Goal: Information Seeking & Learning: Understand process/instructions

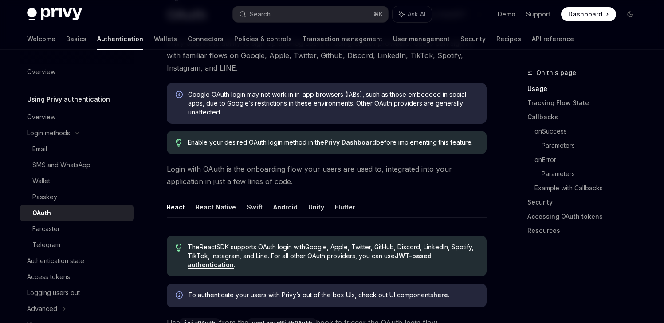
scroll to position [86, 0]
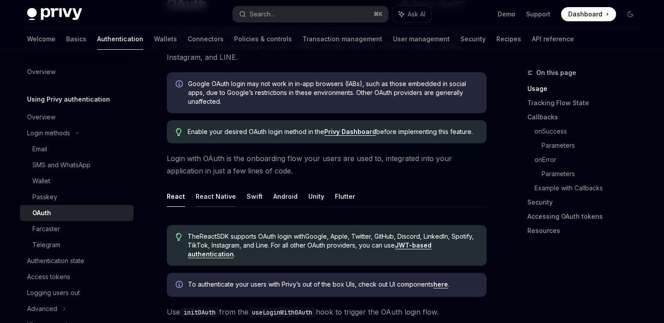
click at [218, 193] on button "React Native" at bounding box center [216, 196] width 40 height 21
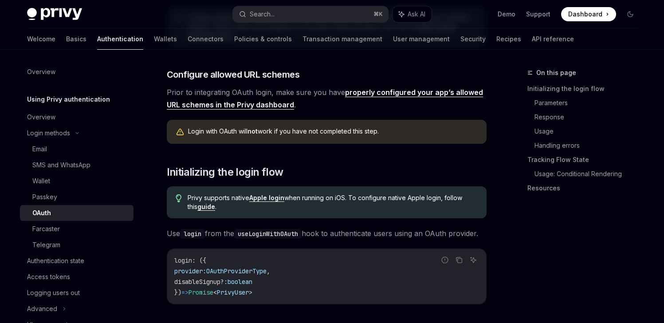
scroll to position [333, 0]
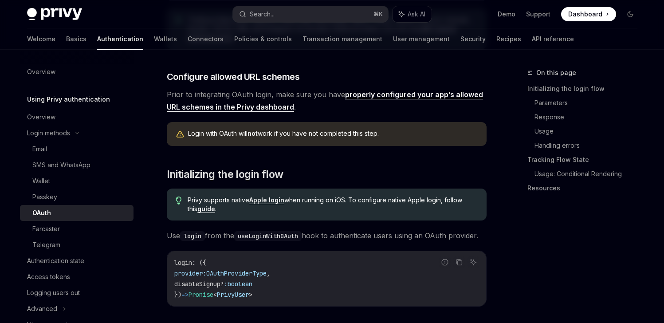
click at [387, 92] on link "properly configured your app’s allowed URL schemes in the Privy dashboard" at bounding box center [325, 101] width 316 height 22
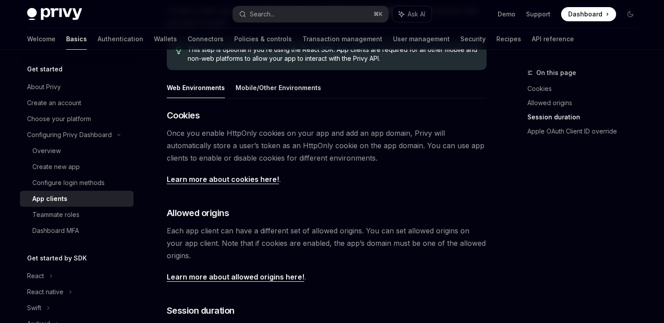
scroll to position [103, 0]
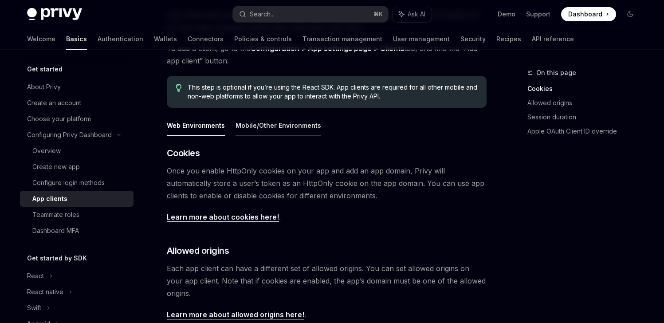
click at [276, 126] on button "Mobile/Other Environments" at bounding box center [278, 125] width 86 height 21
type textarea "*"
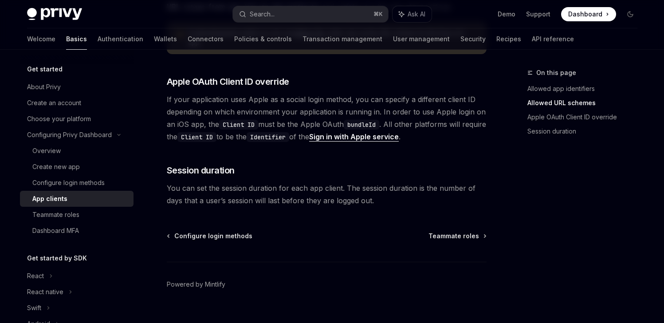
scroll to position [729, 0]
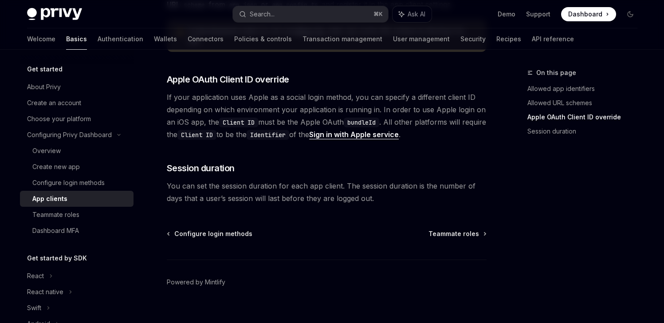
click at [383, 130] on link "Sign in with Apple service" at bounding box center [354, 134] width 90 height 9
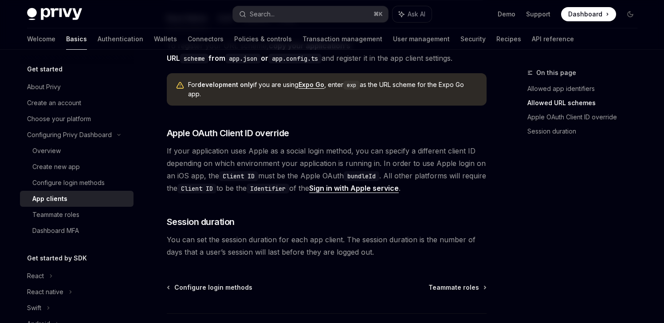
scroll to position [665, 0]
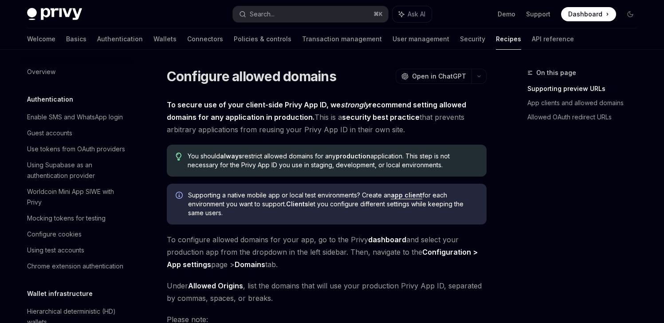
scroll to position [1019, 0]
